Goal: Contribute content

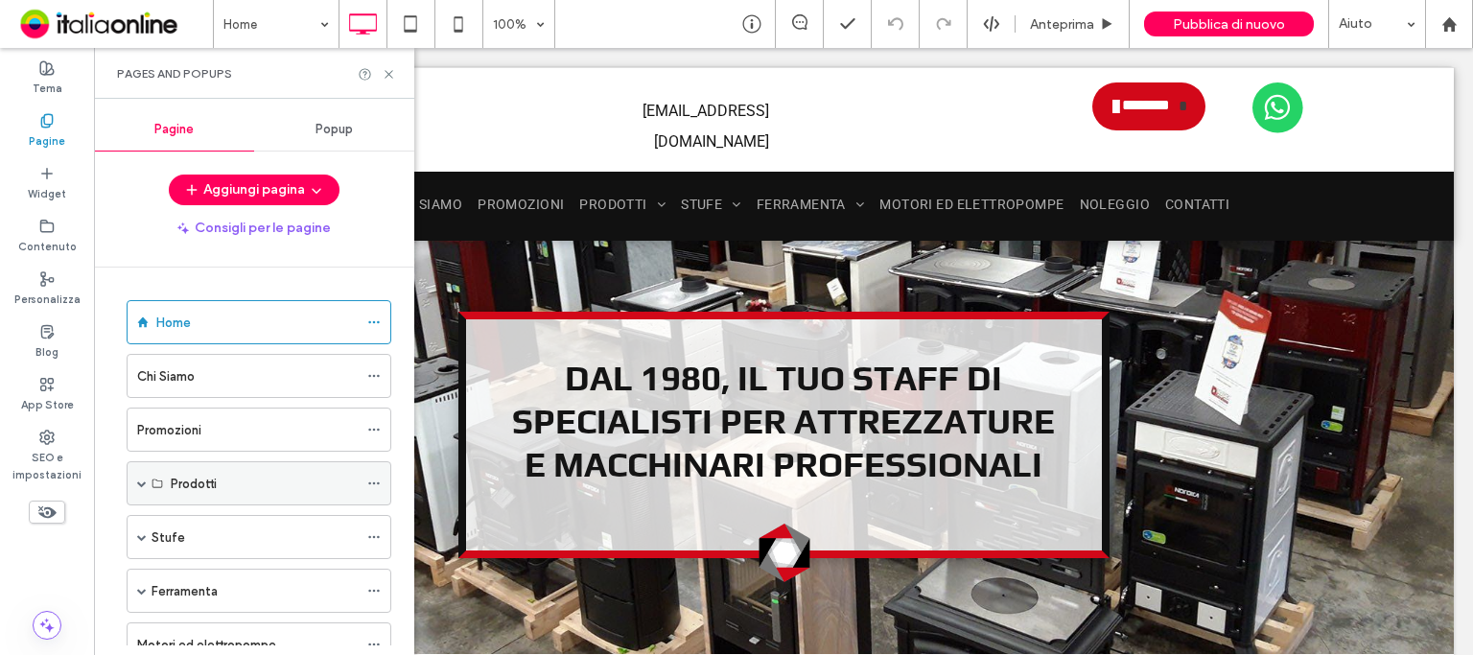
click at [313, 475] on div "Prodotti" at bounding box center [264, 484] width 187 height 20
click at [152, 478] on icon at bounding box center [158, 484] width 12 height 12
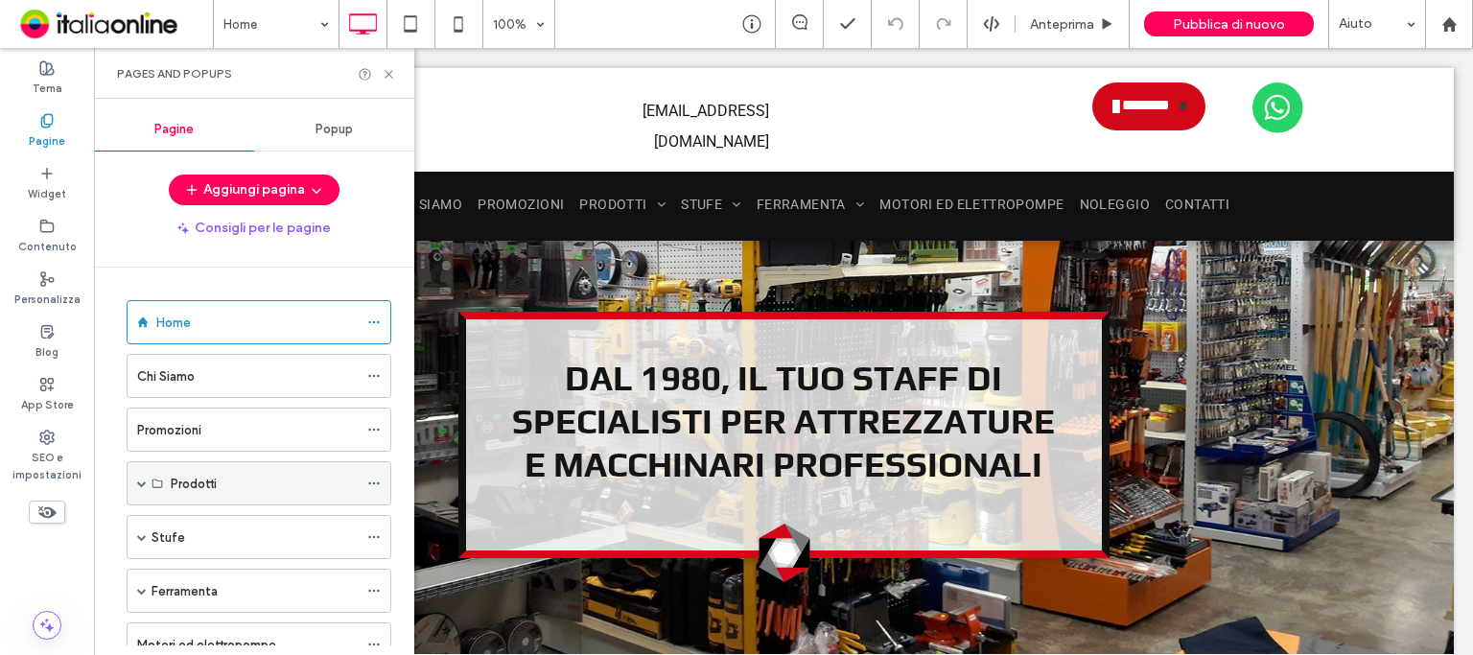
click at [139, 479] on span at bounding box center [142, 484] width 10 height 10
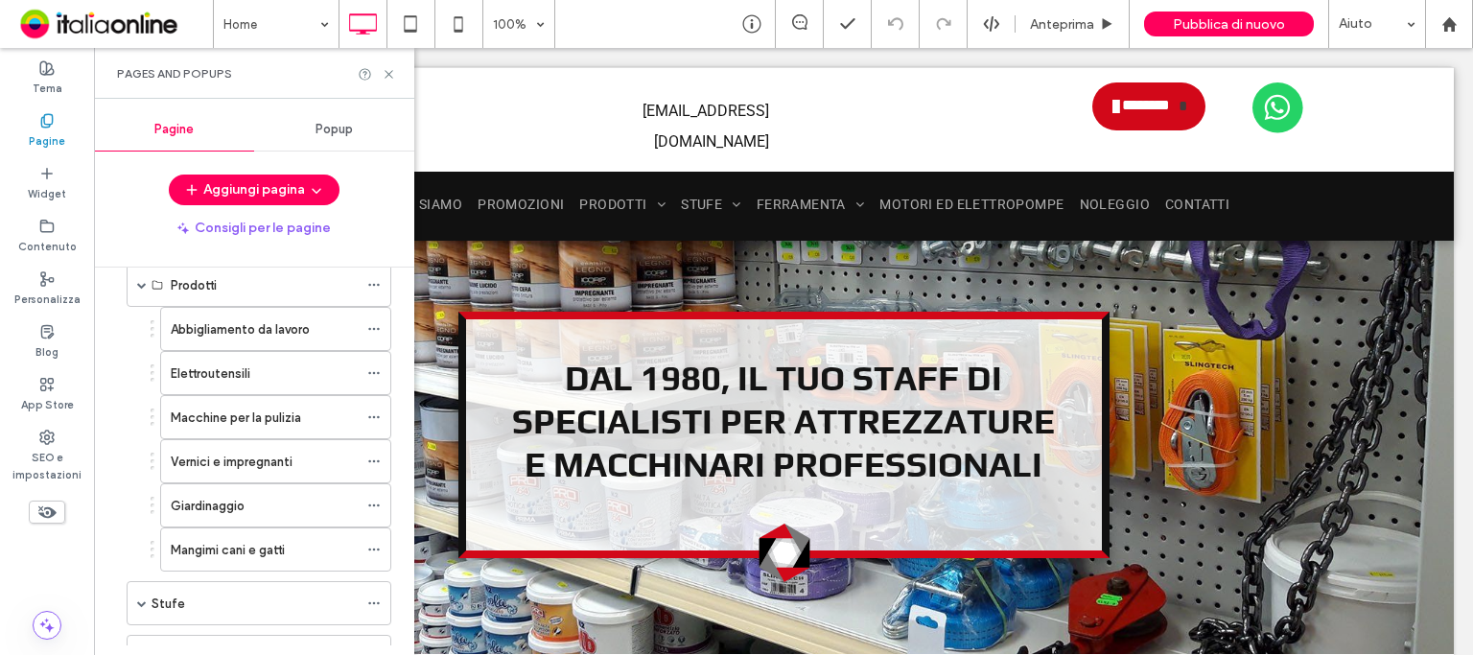
scroll to position [203, 0]
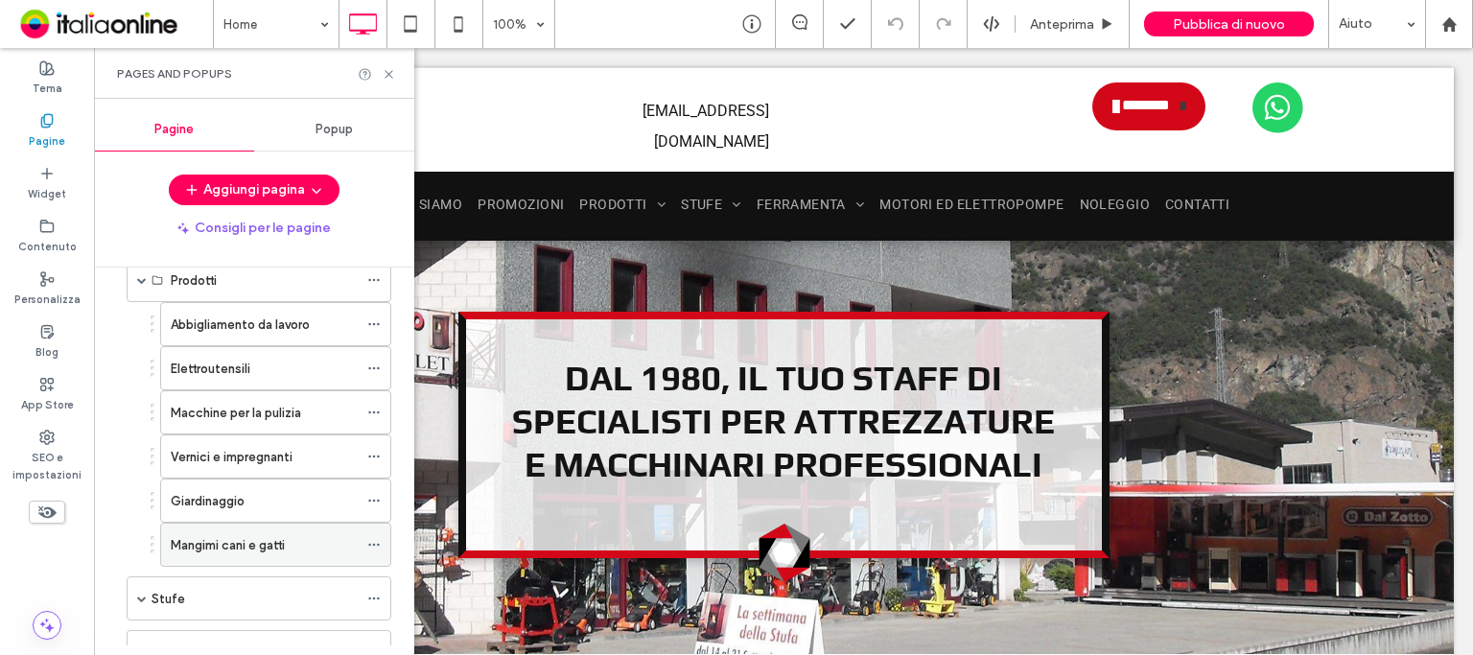
click at [280, 549] on label "Mangimi cani e gatti" at bounding box center [228, 545] width 114 height 34
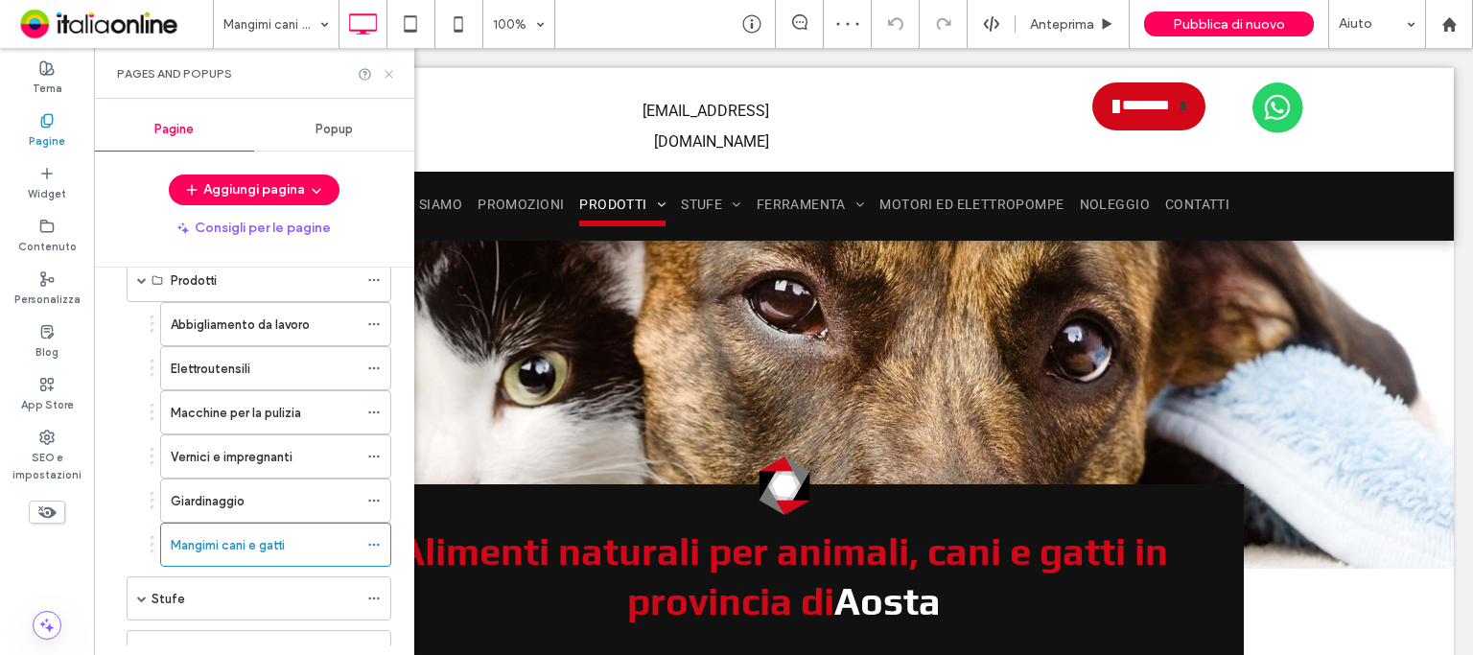
click at [386, 72] on use at bounding box center [389, 74] width 8 height 8
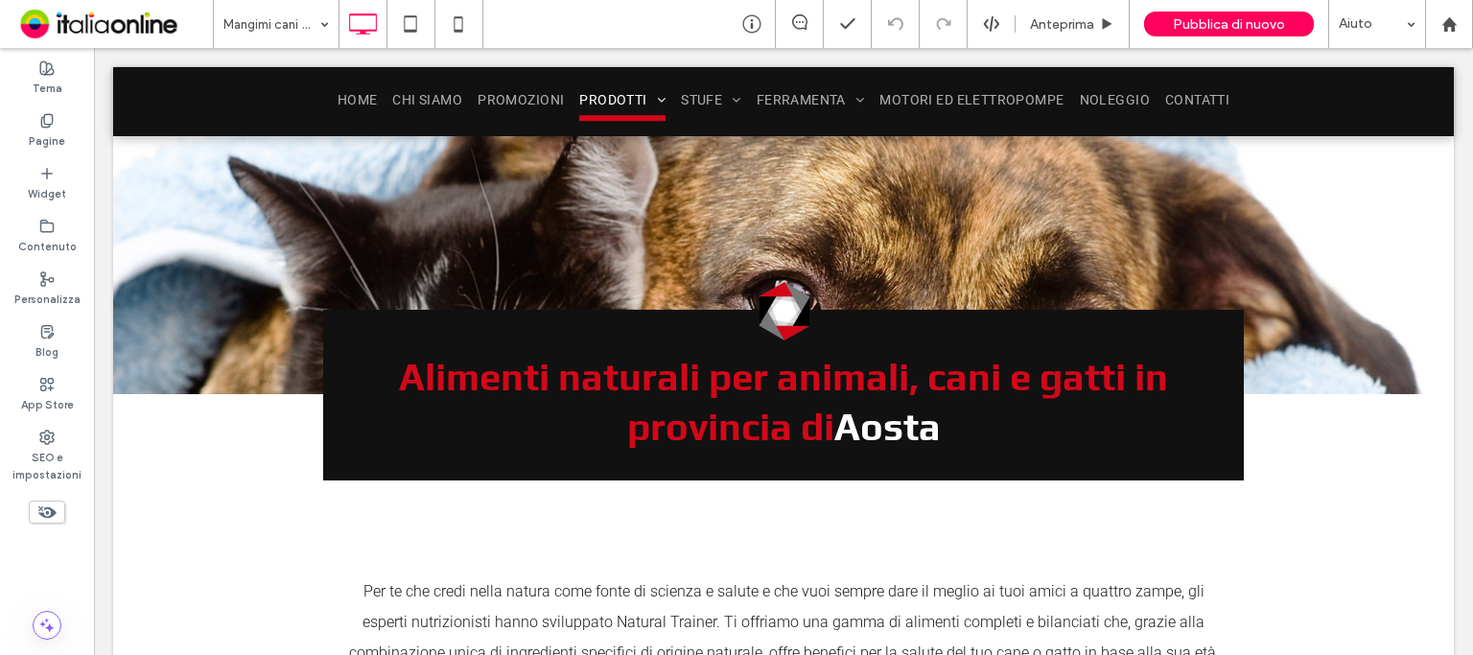
scroll to position [181, 0]
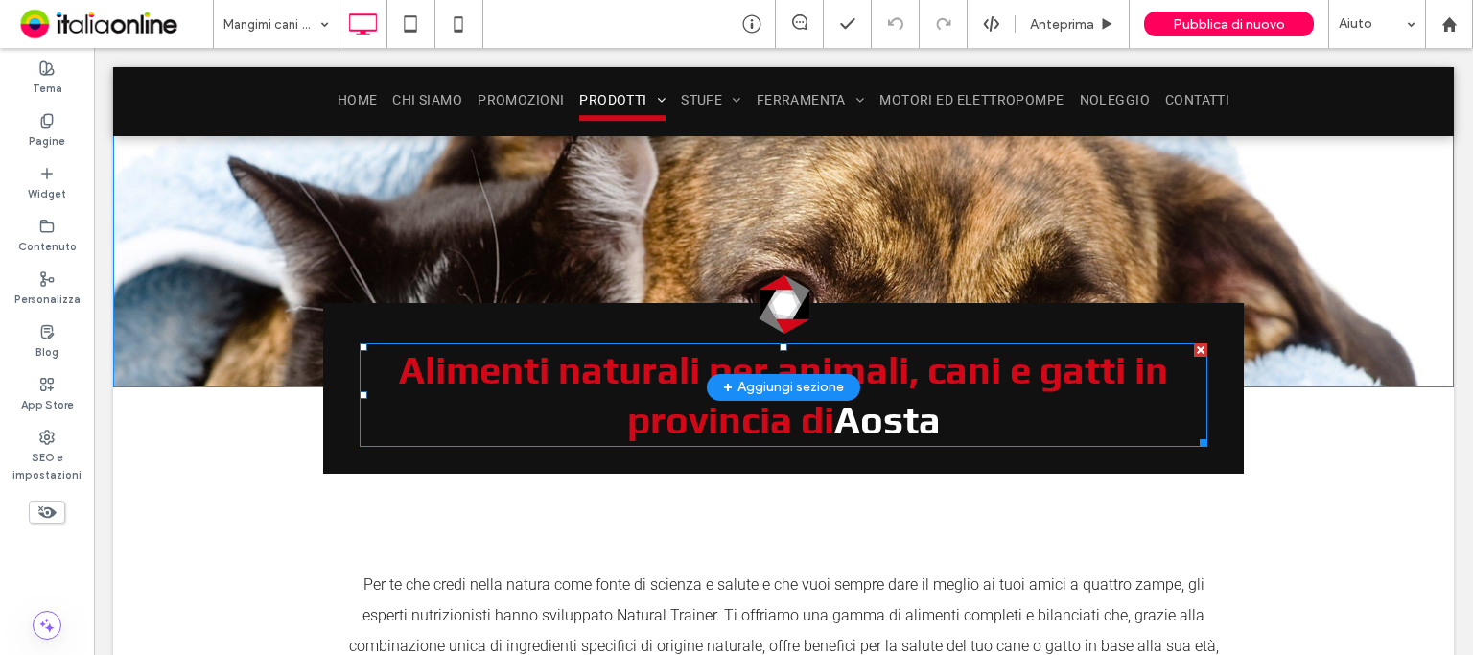
click at [913, 370] on h1 "Alimenti naturali per animali, cani e gatti in provincia di [GEOGRAPHIC_DATA]" at bounding box center [784, 395] width 848 height 104
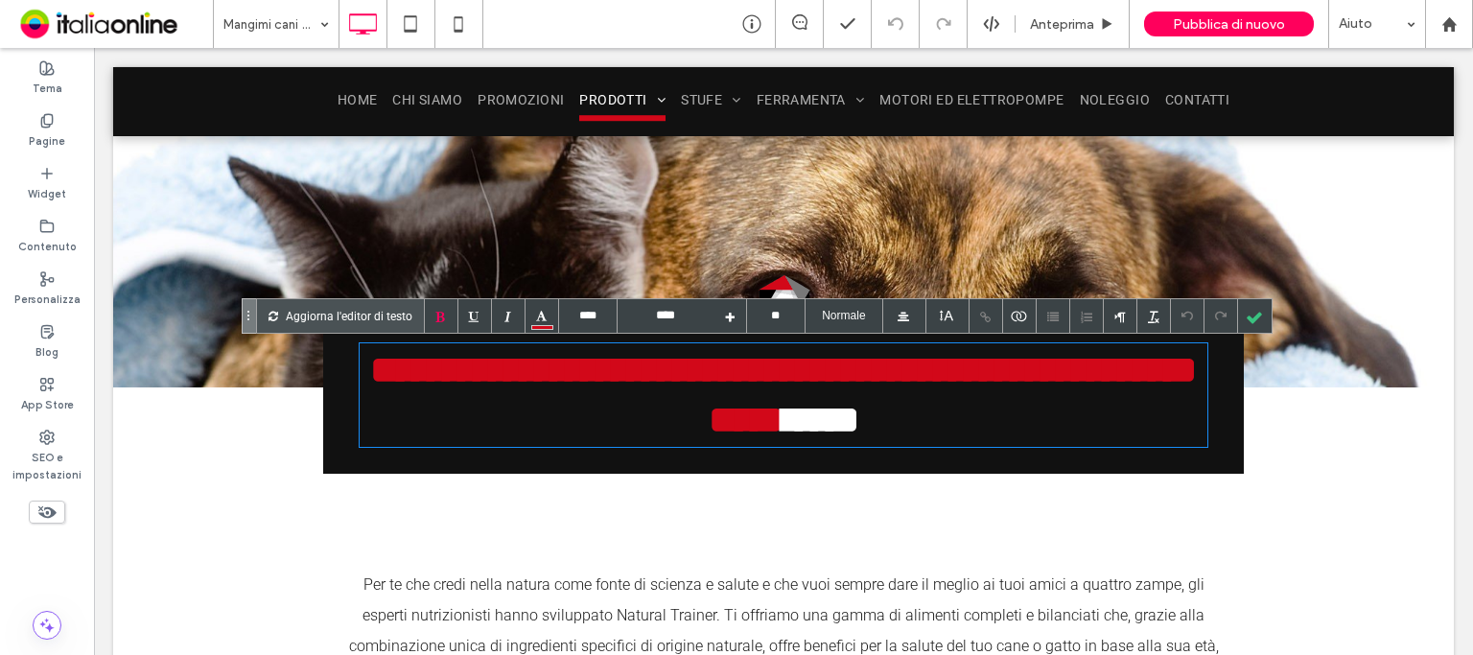
click at [908, 376] on h1 "**********" at bounding box center [784, 395] width 848 height 104
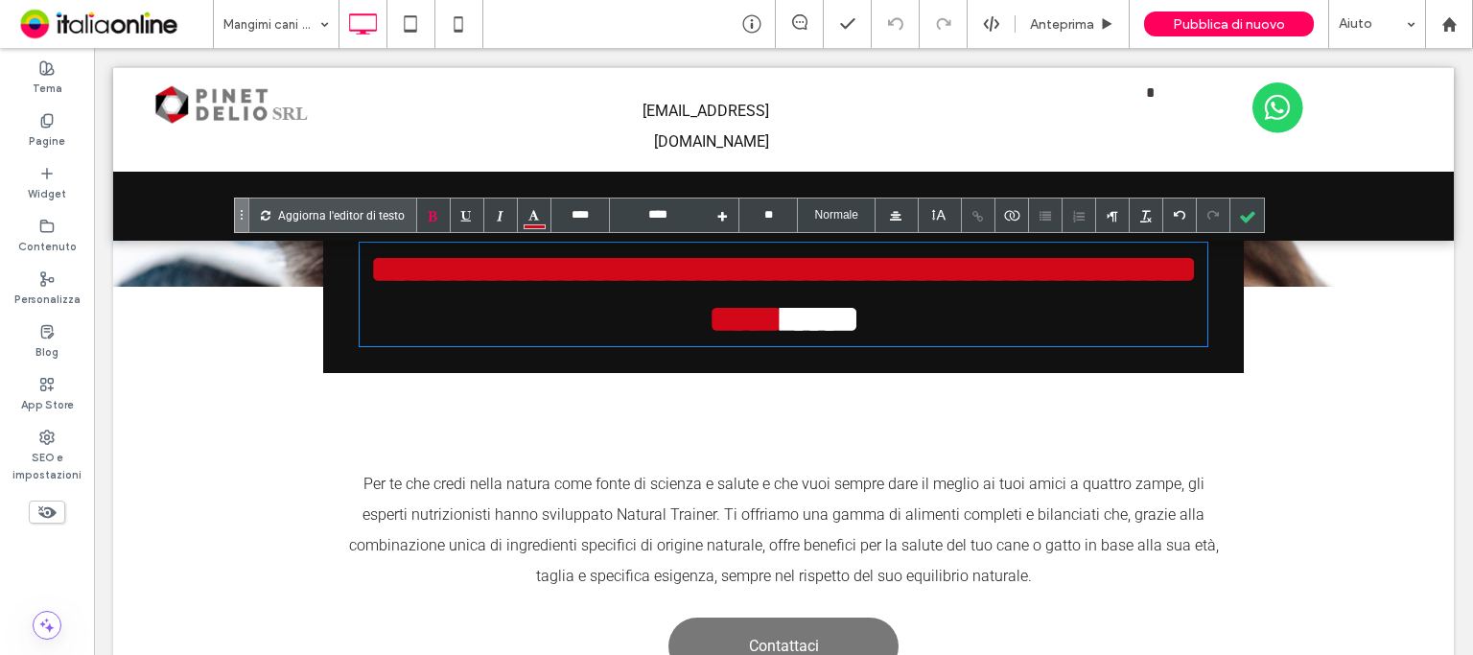
scroll to position [0, 0]
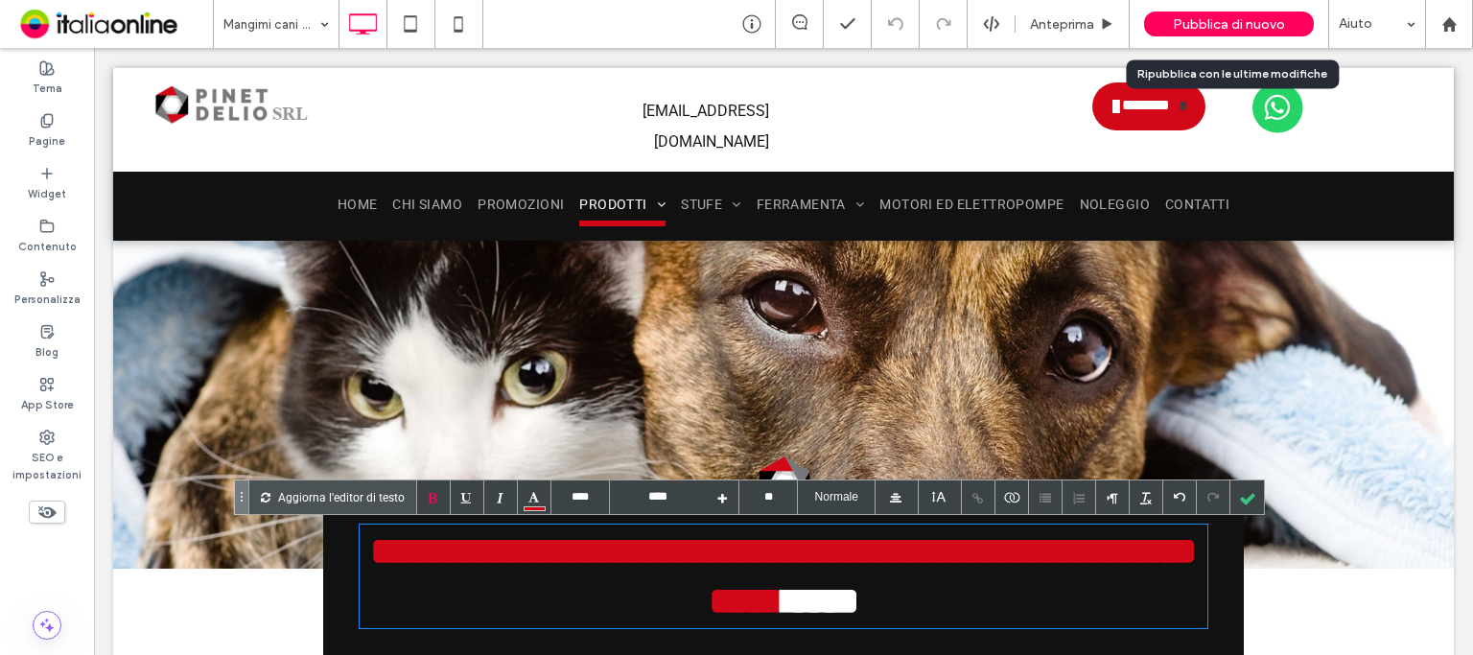
click at [1261, 18] on span "Pubblica di nuovo" at bounding box center [1229, 24] width 112 height 16
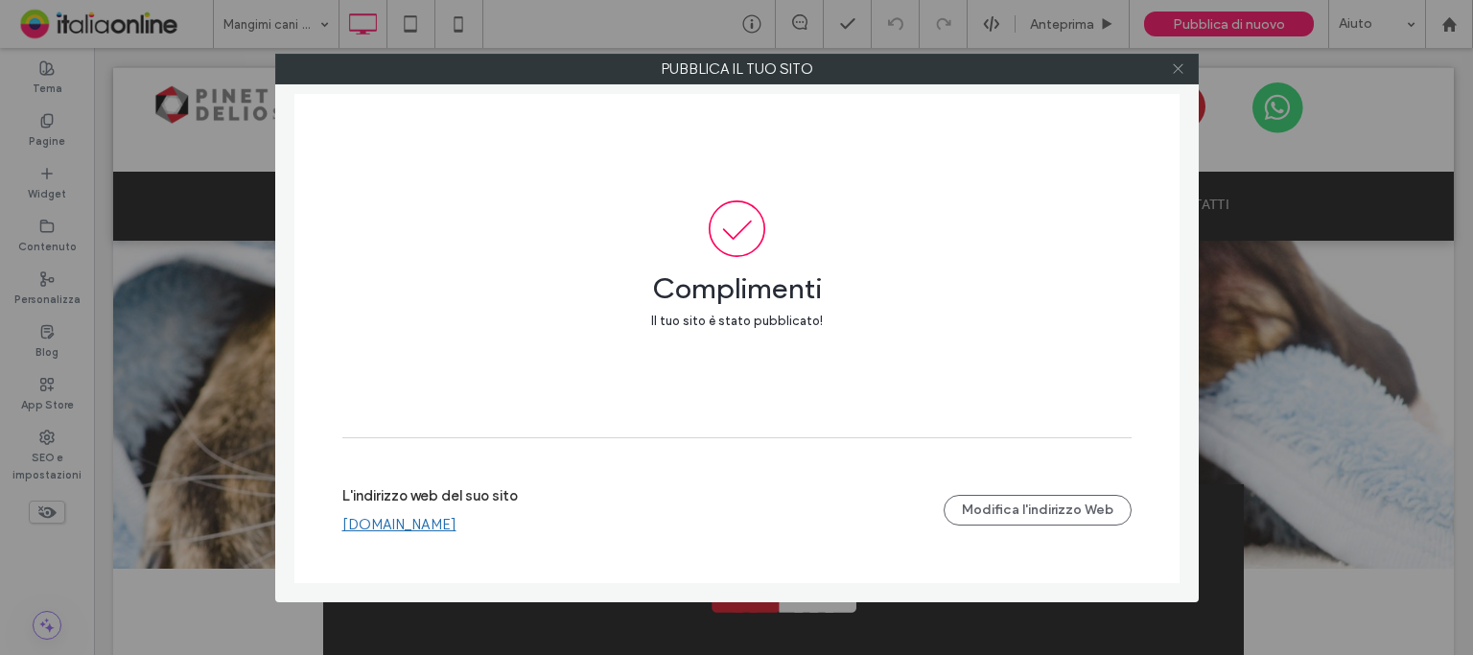
click at [1179, 73] on icon at bounding box center [1178, 68] width 14 height 14
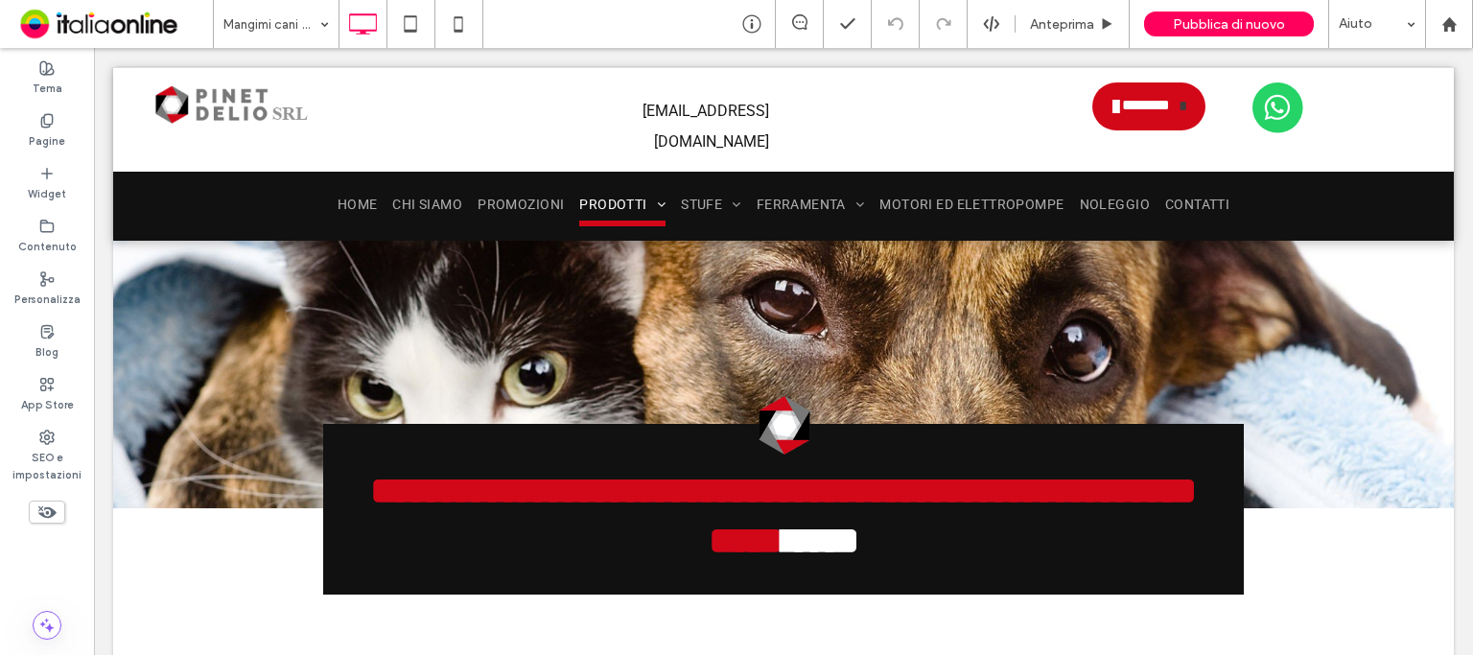
scroll to position [73, 0]
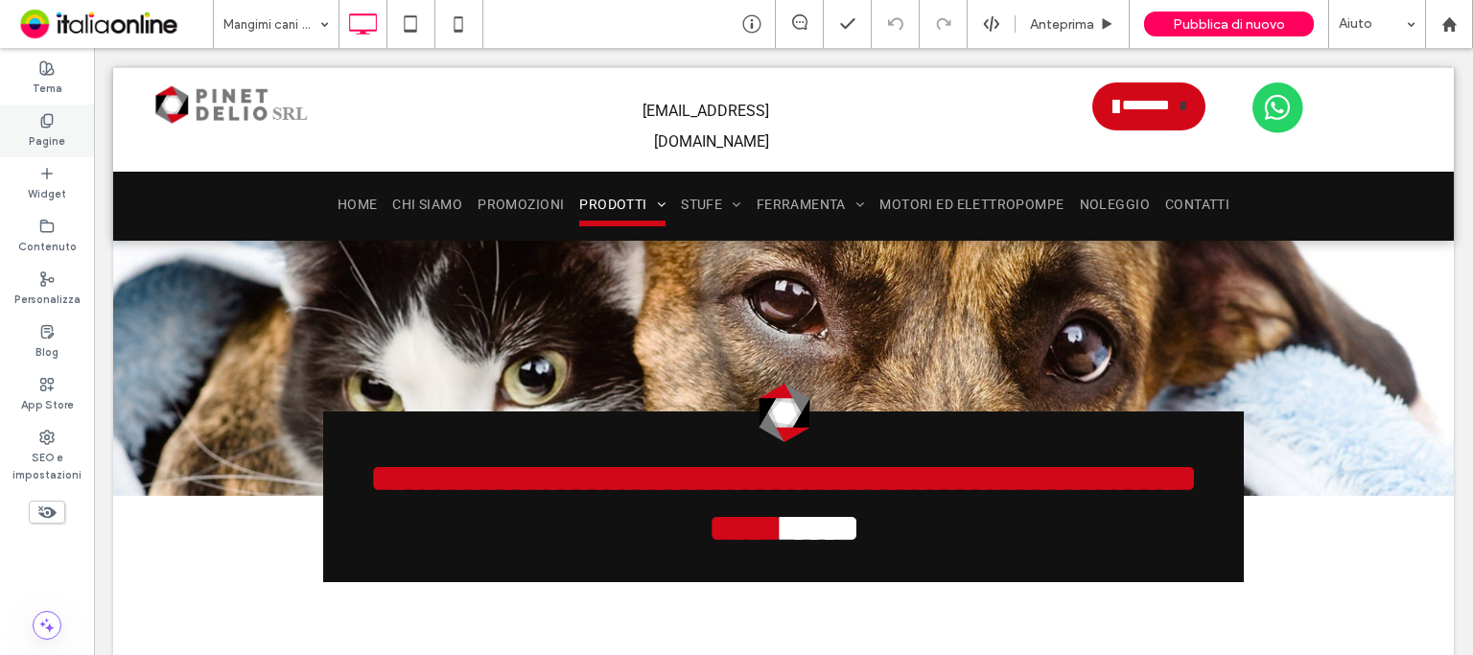
click at [46, 135] on label "Pagine" at bounding box center [47, 139] width 36 height 21
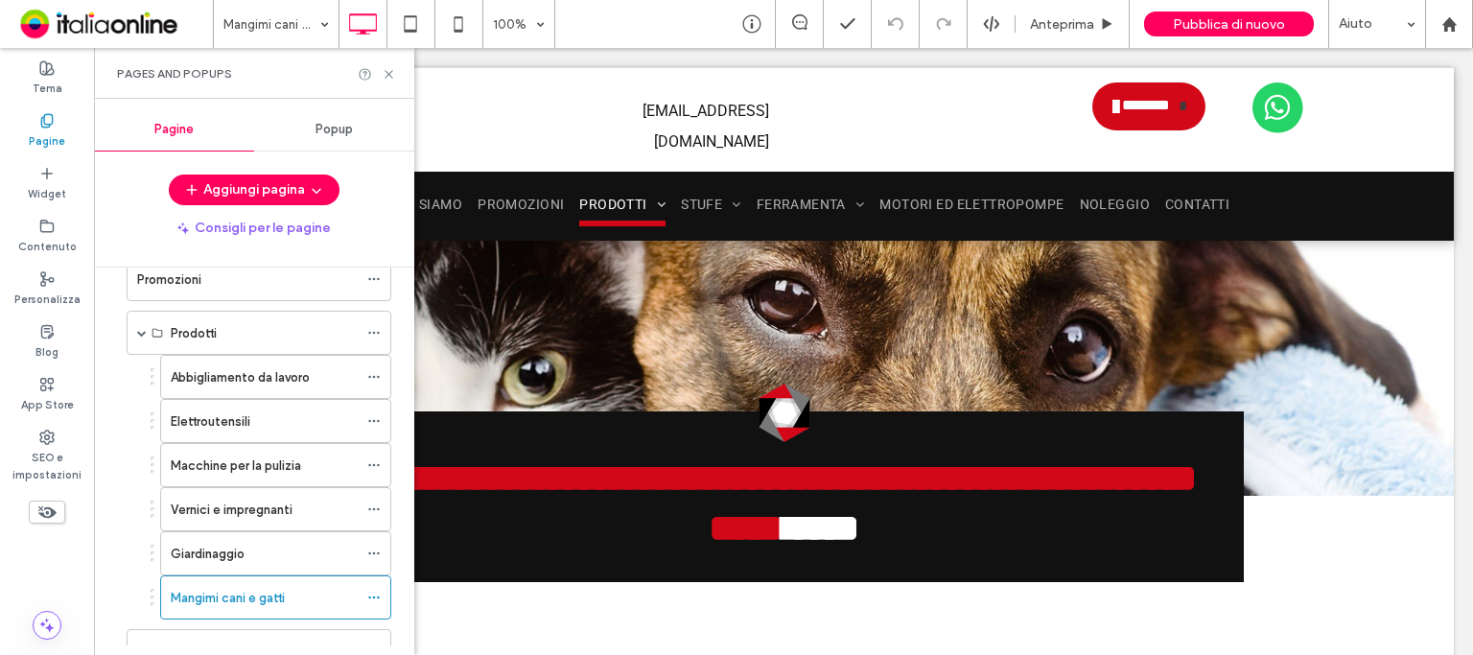
scroll to position [154, 0]
click at [389, 72] on icon at bounding box center [389, 74] width 14 height 14
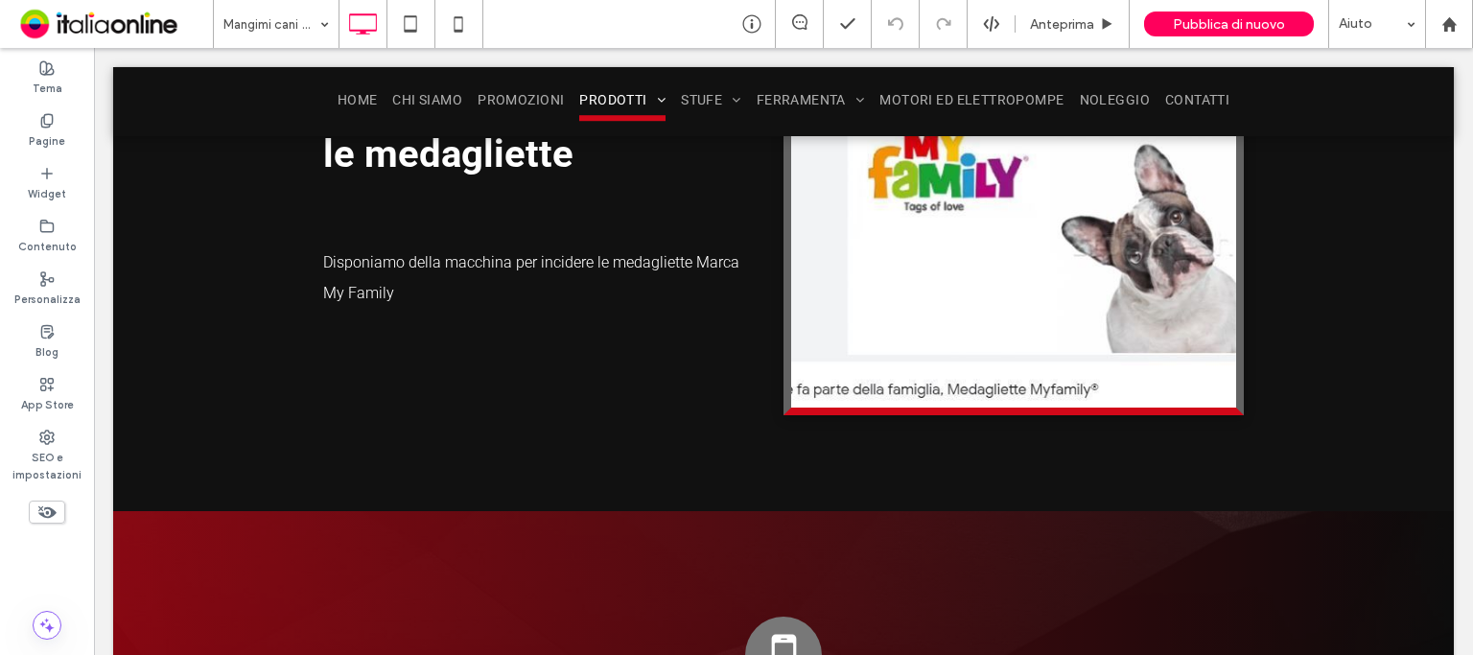
scroll to position [3608, 0]
